Goal: Find specific page/section: Find specific page/section

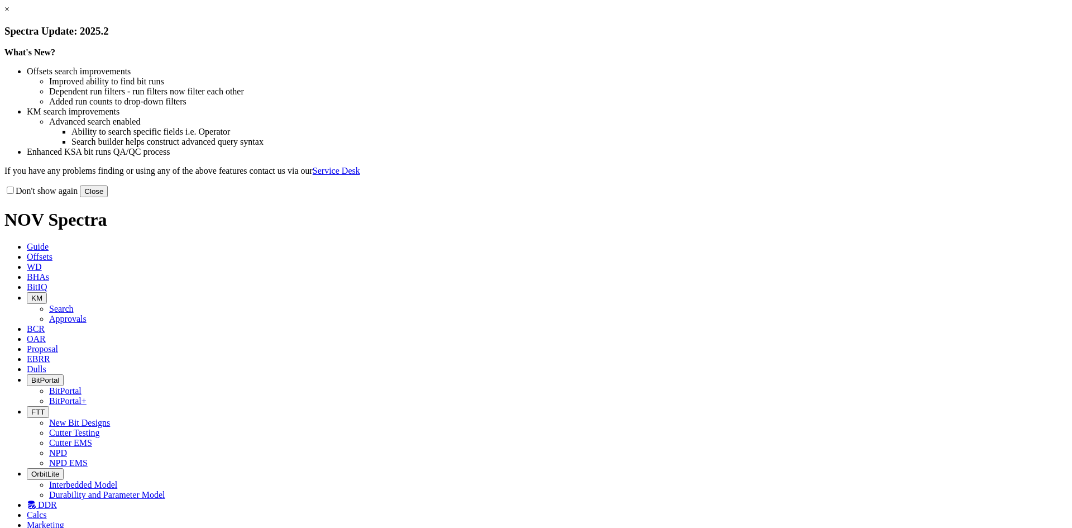
click at [108, 197] on button "Close" at bounding box center [94, 191] width 28 height 12
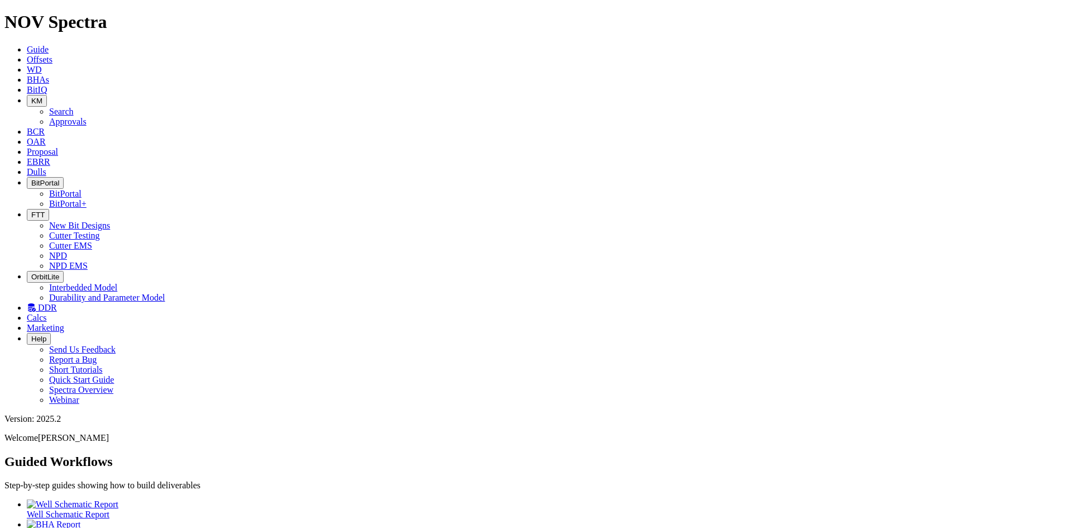
click at [46, 167] on span "Dulls" at bounding box center [37, 171] width 20 height 9
click at [27, 157] on icon at bounding box center [27, 161] width 0 height 9
click at [58, 147] on span "Proposal" at bounding box center [42, 151] width 31 height 9
click at [46, 137] on span "OAR" at bounding box center [36, 141] width 19 height 9
click at [47, 85] on span "BitIQ" at bounding box center [37, 89] width 20 height 9
